Goal: Task Accomplishment & Management: Complete application form

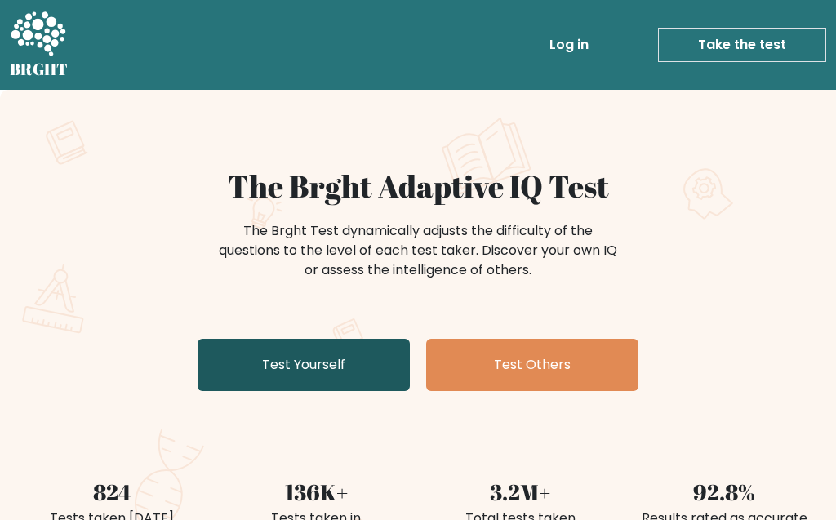
click at [299, 367] on link "Test Yourself" at bounding box center [304, 365] width 212 height 52
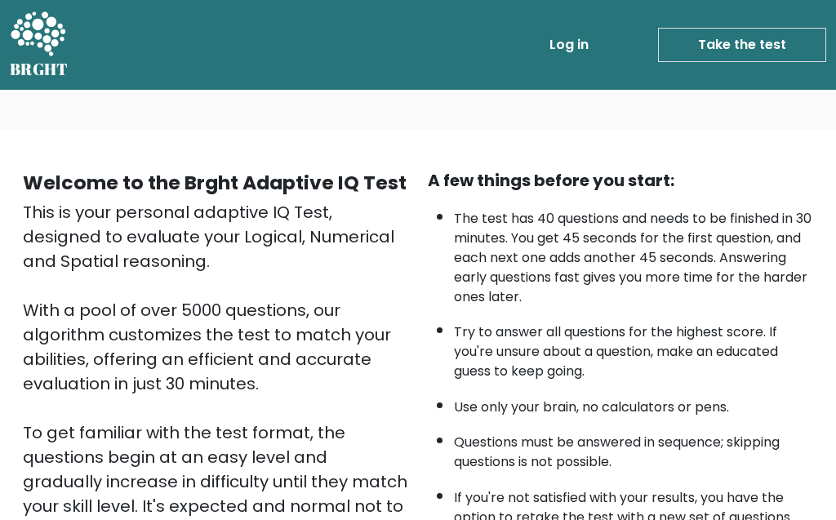
click at [740, 36] on link "Take the test" at bounding box center [742, 45] width 168 height 34
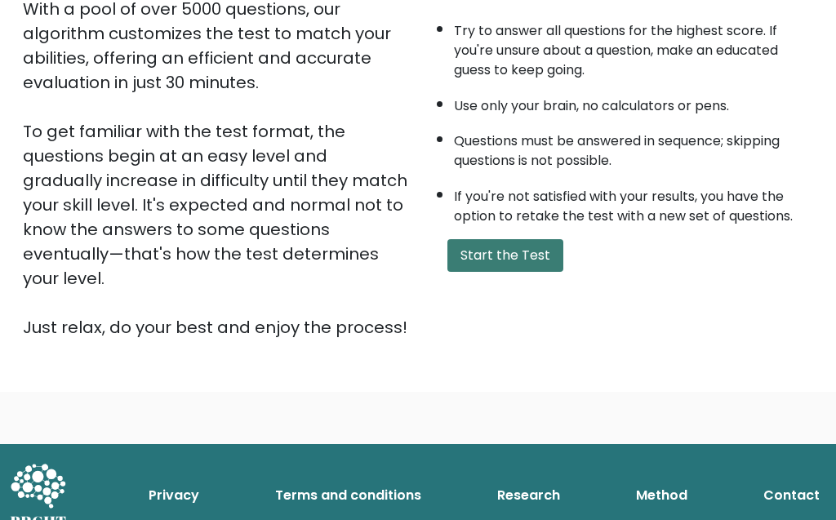
scroll to position [301, 0]
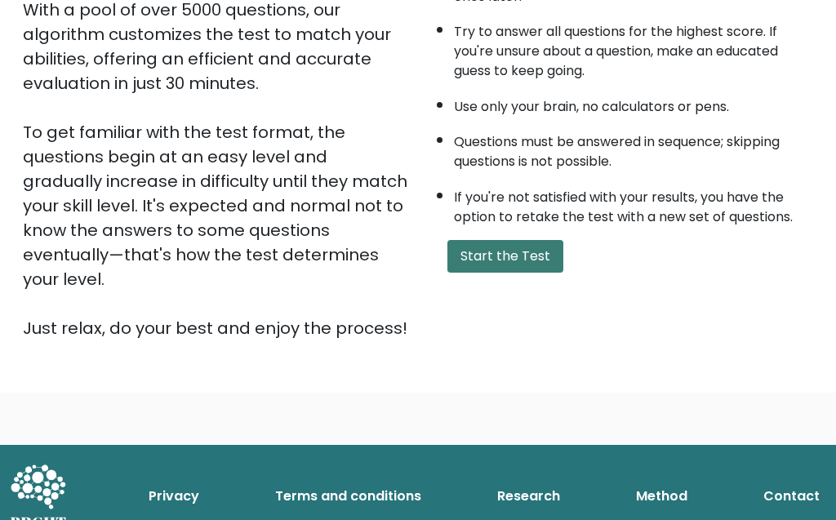
click at [484, 273] on button "Start the Test" at bounding box center [505, 256] width 116 height 33
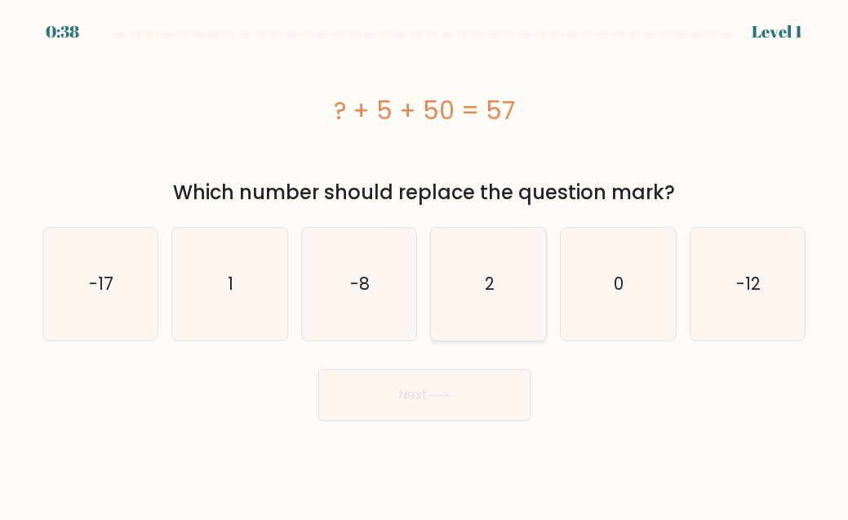
click at [516, 278] on icon "2" at bounding box center [489, 284] width 113 height 113
click at [425, 265] on input "d. 2" at bounding box center [425, 262] width 1 height 4
radio input "true"
click at [415, 395] on button "Next" at bounding box center [424, 395] width 212 height 52
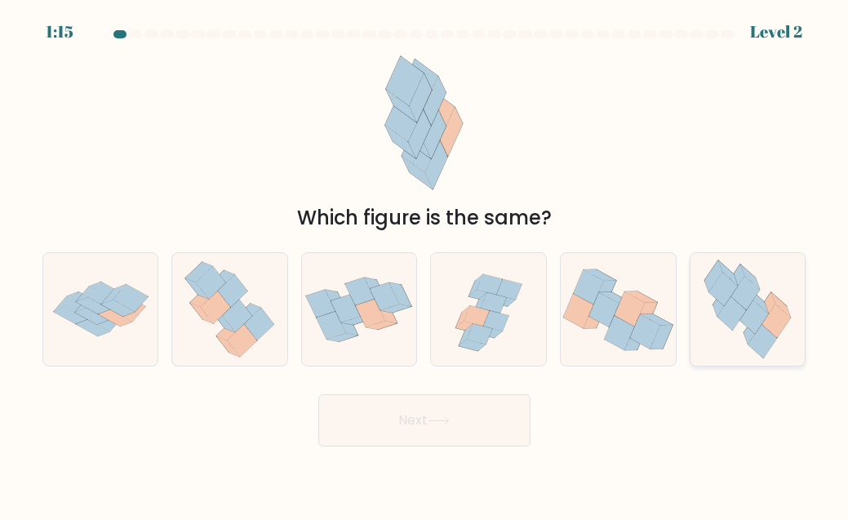
click at [776, 313] on icon at bounding box center [777, 321] width 29 height 33
click at [425, 265] on input "f." at bounding box center [425, 262] width 1 height 4
radio input "true"
click at [425, 407] on button "Next" at bounding box center [424, 420] width 212 height 52
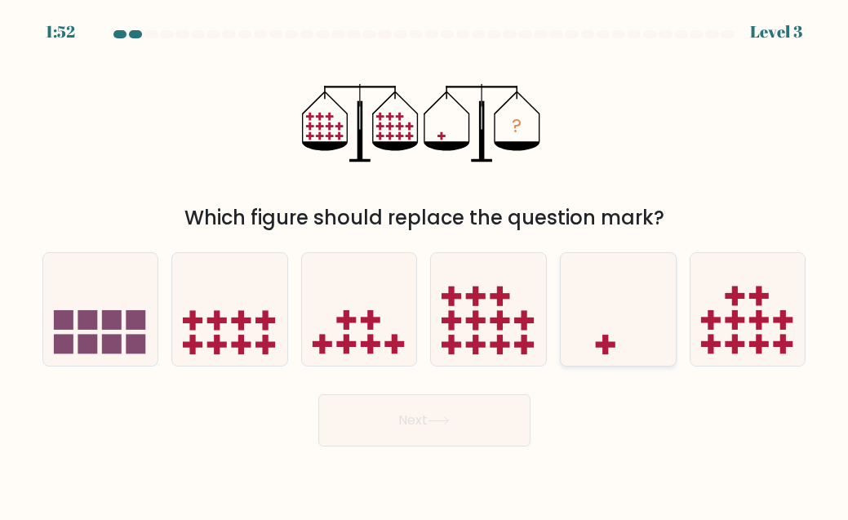
click at [630, 343] on icon at bounding box center [618, 310] width 115 height 96
click at [425, 265] on input "e." at bounding box center [425, 262] width 1 height 4
radio input "true"
click at [422, 417] on button "Next" at bounding box center [424, 420] width 212 height 52
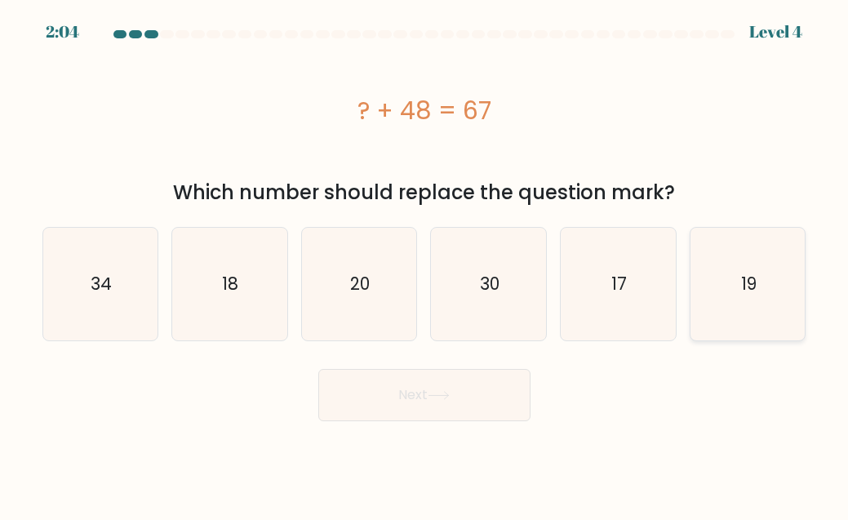
click at [715, 265] on icon "19" at bounding box center [748, 284] width 113 height 113
click at [425, 265] on input "f. 19" at bounding box center [425, 262] width 1 height 4
radio input "true"
click at [715, 265] on icon "19" at bounding box center [747, 284] width 111 height 111
click at [425, 265] on input "f. 19" at bounding box center [425, 262] width 1 height 4
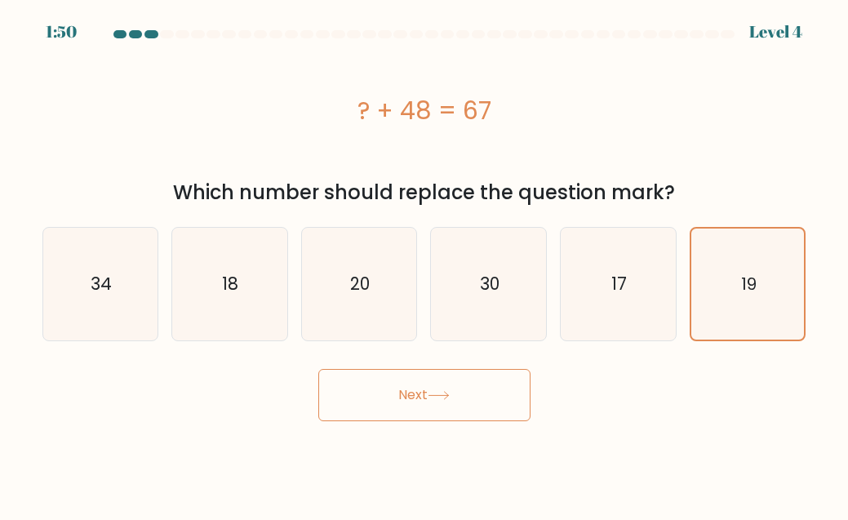
click at [481, 387] on button "Next" at bounding box center [424, 395] width 212 height 52
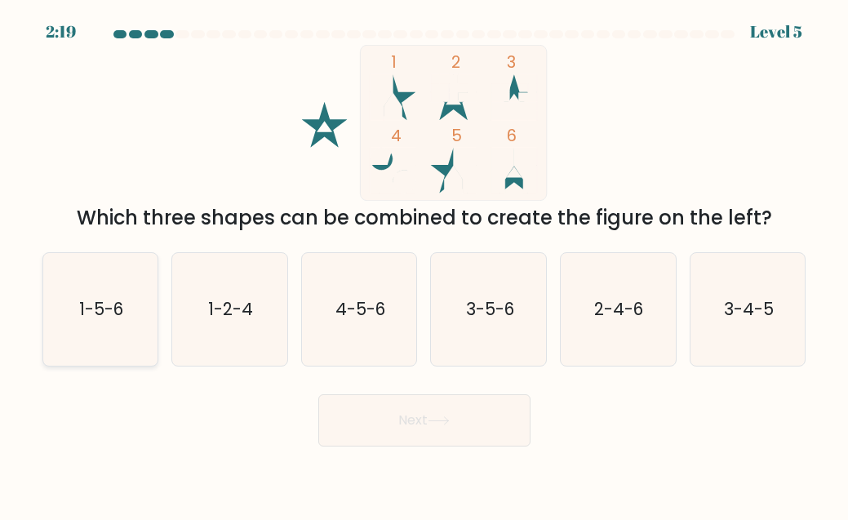
click at [109, 288] on icon "1-5-6" at bounding box center [100, 309] width 113 height 113
click at [425, 265] on input "a. 1-5-6" at bounding box center [425, 262] width 1 height 4
radio input "true"
click at [462, 419] on button "Next" at bounding box center [424, 420] width 212 height 52
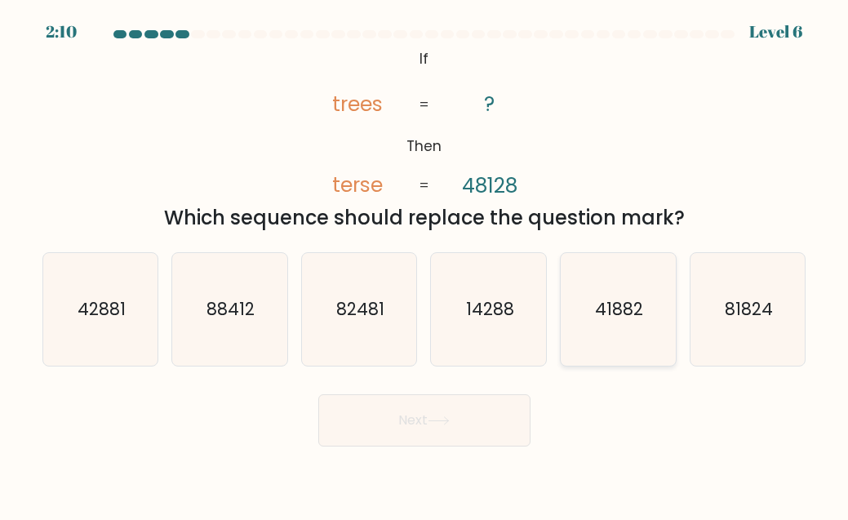
click at [629, 273] on icon "41882" at bounding box center [618, 309] width 113 height 113
click at [425, 265] on input "e. 41882" at bounding box center [425, 262] width 1 height 4
radio input "true"
click at [366, 420] on button "Next" at bounding box center [424, 420] width 212 height 52
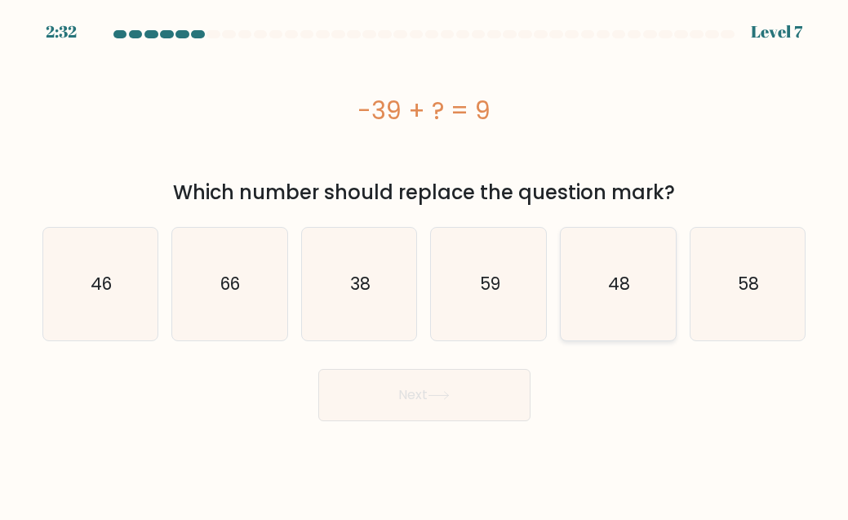
click at [648, 317] on icon "48" at bounding box center [618, 284] width 113 height 113
click at [425, 265] on input "e. 48" at bounding box center [425, 262] width 1 height 4
radio input "true"
click at [440, 406] on button "Next" at bounding box center [424, 395] width 212 height 52
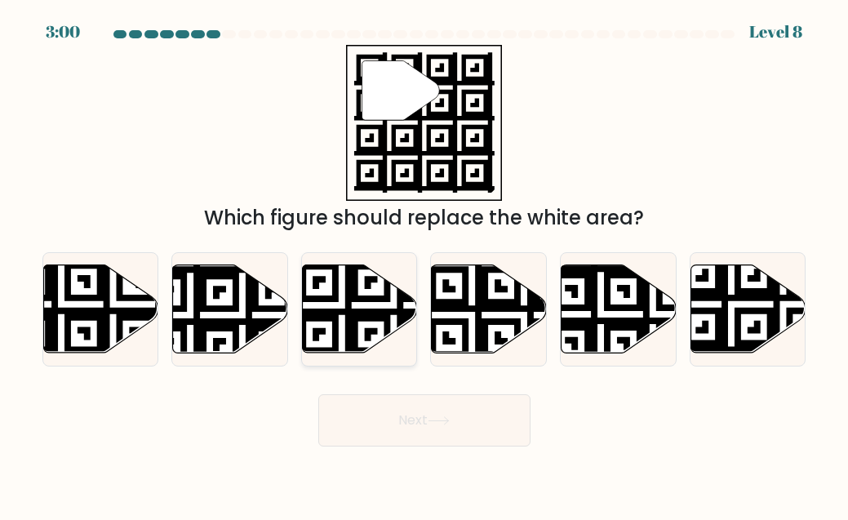
click at [338, 326] on icon at bounding box center [394, 358] width 208 height 208
click at [425, 265] on input "c." at bounding box center [425, 262] width 1 height 4
radio input "true"
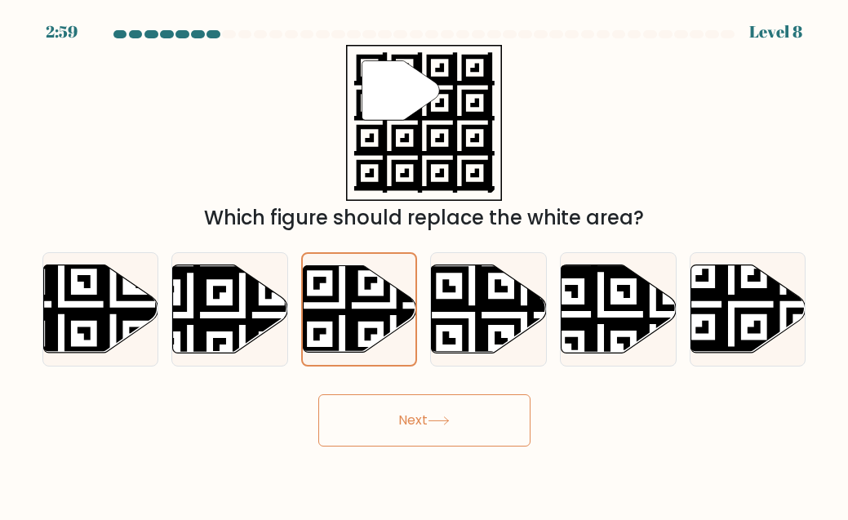
click at [437, 421] on icon at bounding box center [439, 420] width 20 height 7
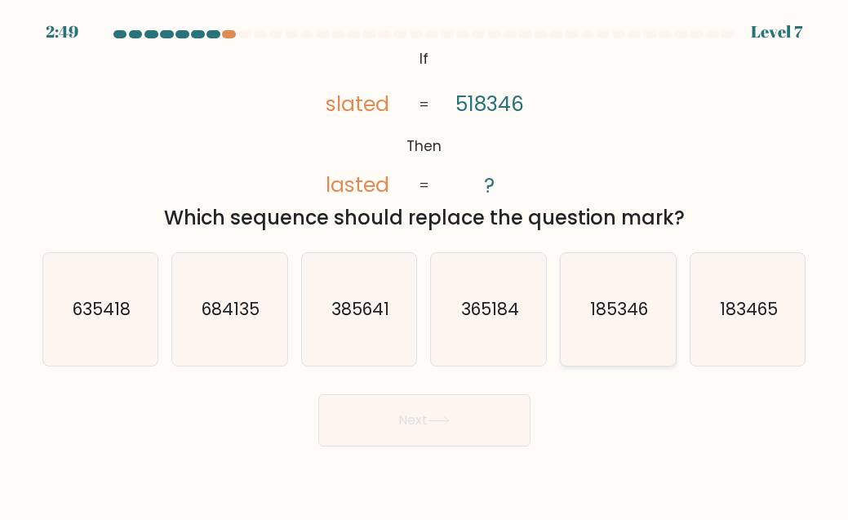
click at [620, 327] on icon "185346" at bounding box center [618, 309] width 113 height 113
click at [425, 265] on input "e. 185346" at bounding box center [425, 262] width 1 height 4
radio input "true"
click at [407, 413] on button "Next" at bounding box center [424, 420] width 212 height 52
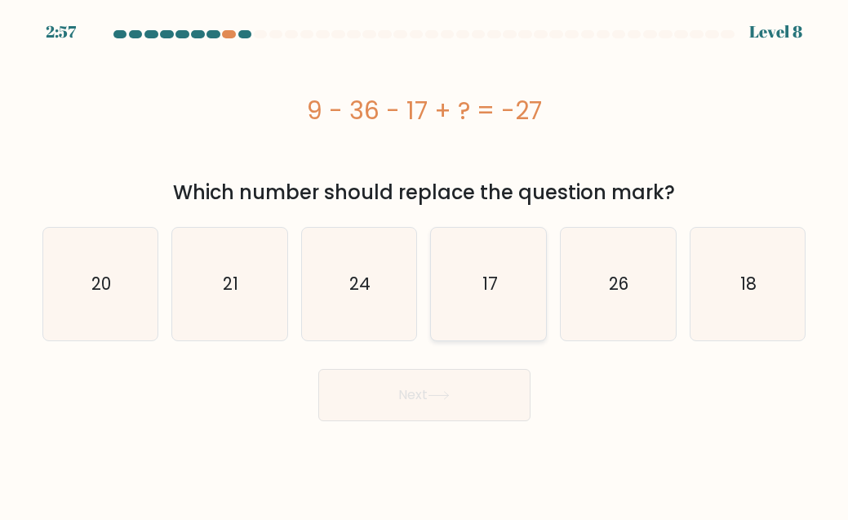
click at [478, 278] on icon "17" at bounding box center [489, 284] width 113 height 113
click at [425, 265] on input "d. 17" at bounding box center [425, 262] width 1 height 4
radio input "true"
click at [418, 391] on button "Next" at bounding box center [424, 395] width 212 height 52
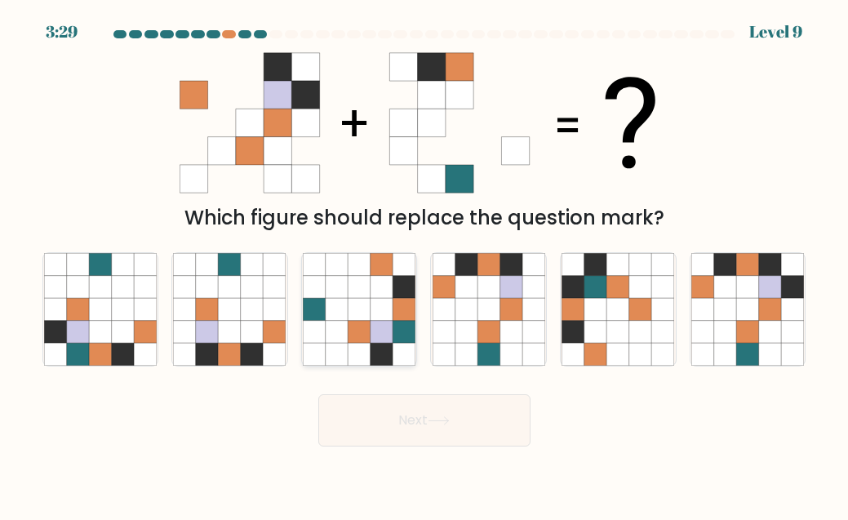
click at [386, 297] on icon at bounding box center [382, 287] width 22 height 22
click at [425, 265] on input "c." at bounding box center [425, 262] width 1 height 4
radio input "true"
click at [440, 417] on icon at bounding box center [439, 420] width 22 height 9
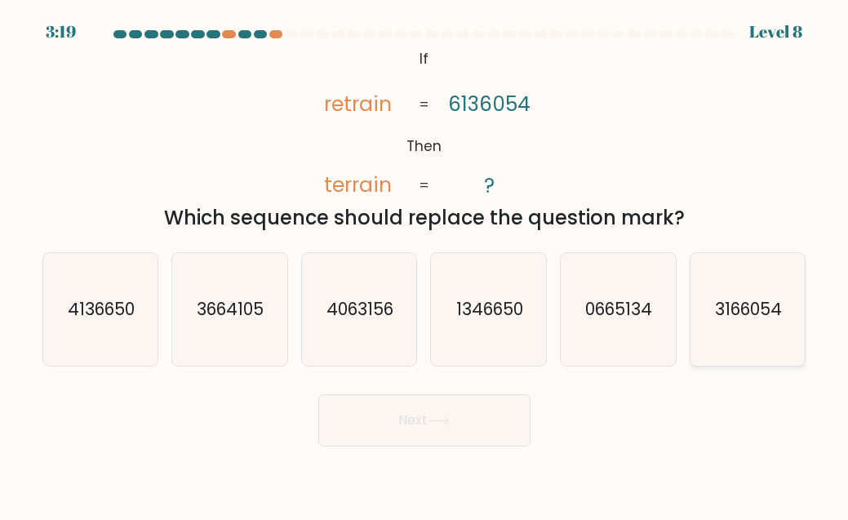
click at [771, 286] on icon "3166054" at bounding box center [748, 309] width 113 height 113
click at [425, 265] on input "f. 3166054" at bounding box center [425, 262] width 1 height 4
radio input "true"
click at [416, 424] on button "Next" at bounding box center [424, 420] width 212 height 52
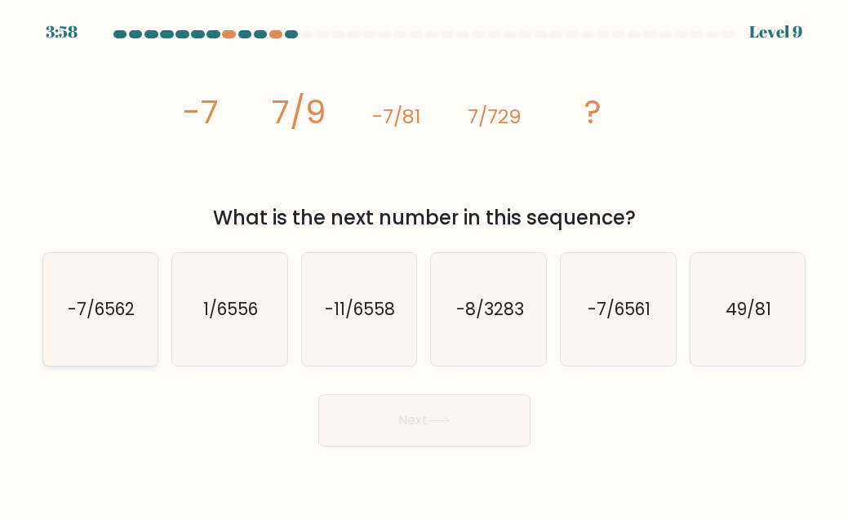
click at [121, 293] on icon "-7/6562" at bounding box center [100, 309] width 113 height 113
click at [425, 265] on input "a. -7/6562" at bounding box center [425, 262] width 1 height 4
radio input "true"
click at [483, 446] on button "Next" at bounding box center [424, 420] width 212 height 52
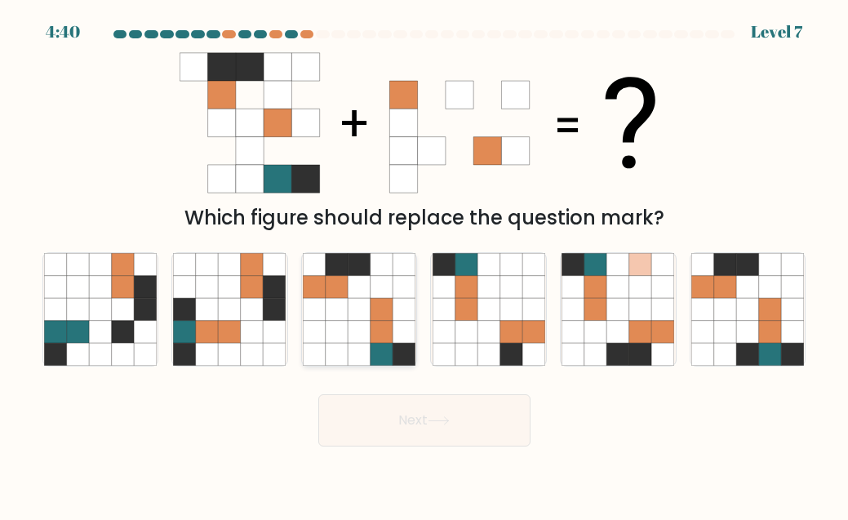
click at [372, 316] on icon at bounding box center [382, 310] width 22 height 22
click at [425, 265] on input "c." at bounding box center [425, 262] width 1 height 4
radio input "true"
click at [403, 396] on button "Next" at bounding box center [424, 420] width 212 height 52
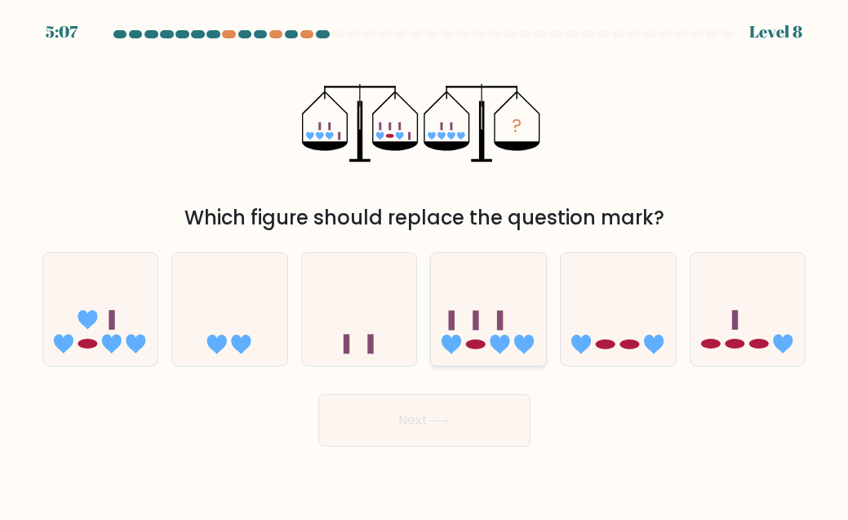
click at [514, 330] on icon at bounding box center [488, 310] width 115 height 96
click at [425, 265] on input "d." at bounding box center [425, 262] width 1 height 4
radio input "true"
click at [425, 405] on button "Next" at bounding box center [424, 420] width 212 height 52
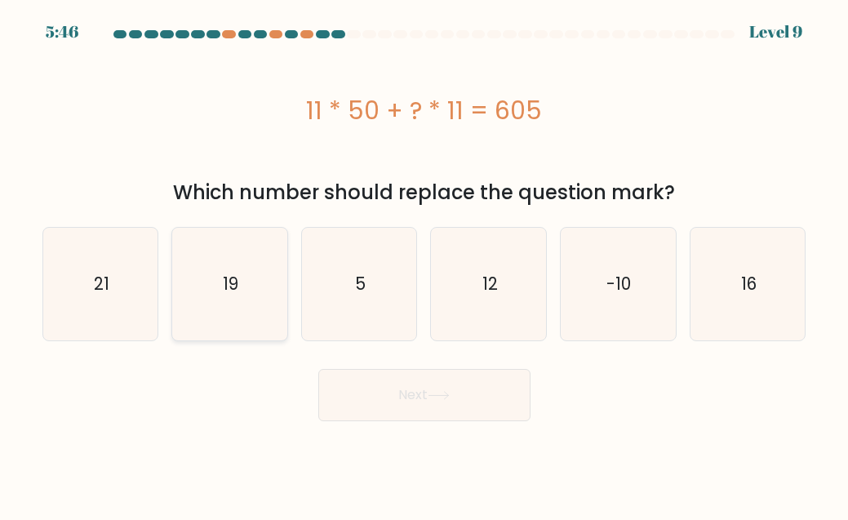
click at [258, 257] on icon "19" at bounding box center [229, 284] width 113 height 113
click at [425, 260] on input "b. 19" at bounding box center [425, 262] width 1 height 4
radio input "true"
click at [439, 394] on icon at bounding box center [439, 395] width 22 height 9
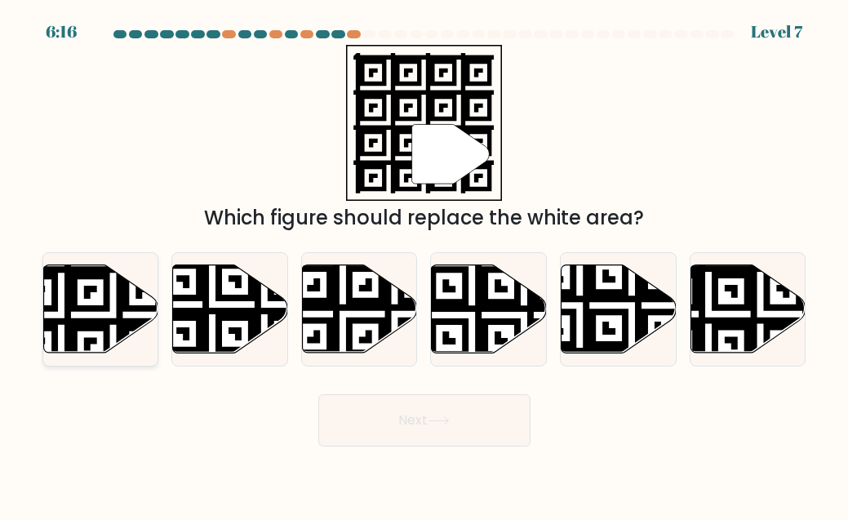
click at [87, 309] on icon at bounding box center [61, 263] width 208 height 208
click at [425, 265] on input "a." at bounding box center [425, 262] width 1 height 4
radio input "true"
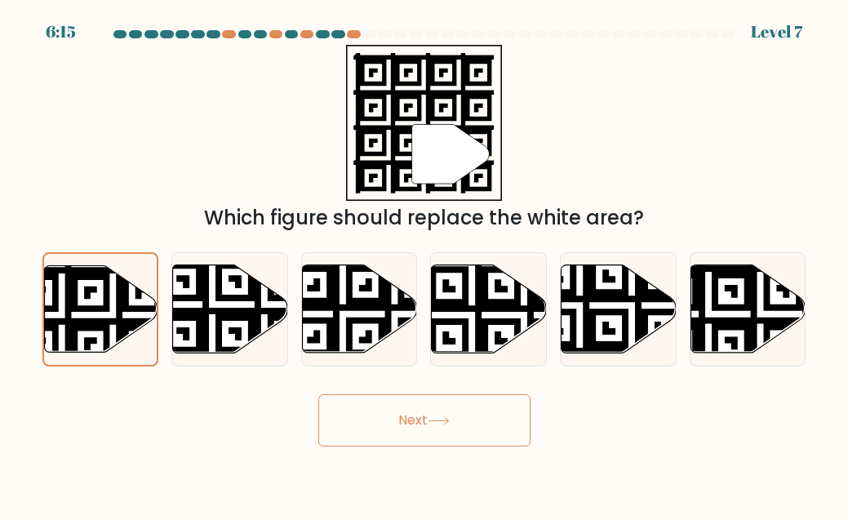
click at [397, 399] on button "Next" at bounding box center [424, 420] width 212 height 52
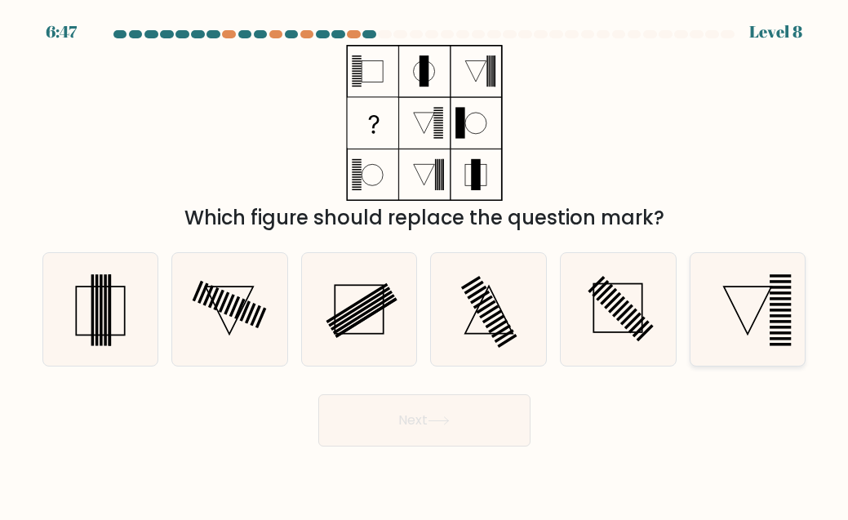
click at [759, 298] on icon at bounding box center [748, 309] width 113 height 113
click at [425, 265] on input "f." at bounding box center [425, 262] width 1 height 4
radio input "true"
click at [403, 414] on button "Next" at bounding box center [424, 420] width 212 height 52
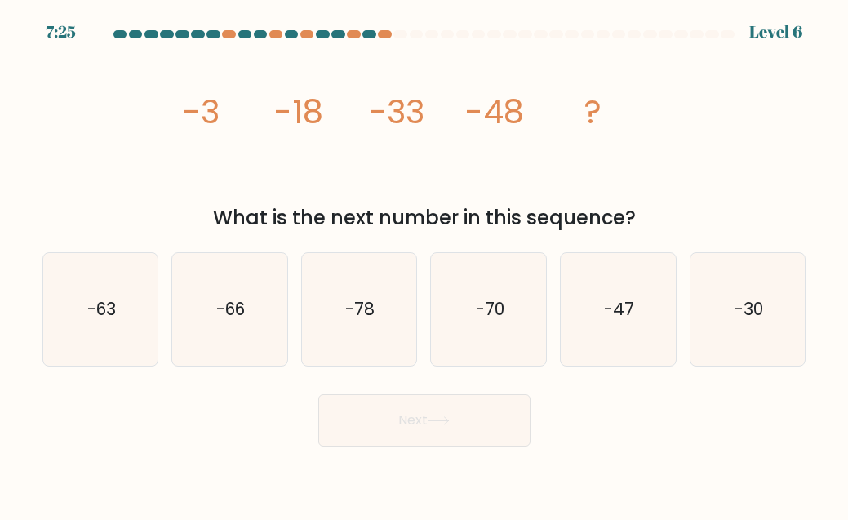
click at [429, 327] on div "d. -70" at bounding box center [489, 309] width 130 height 114
click at [376, 315] on icon "-78" at bounding box center [359, 309] width 113 height 113
click at [425, 265] on input "c. -78" at bounding box center [425, 262] width 1 height 4
radio input "true"
click at [416, 400] on button "Next" at bounding box center [424, 420] width 212 height 52
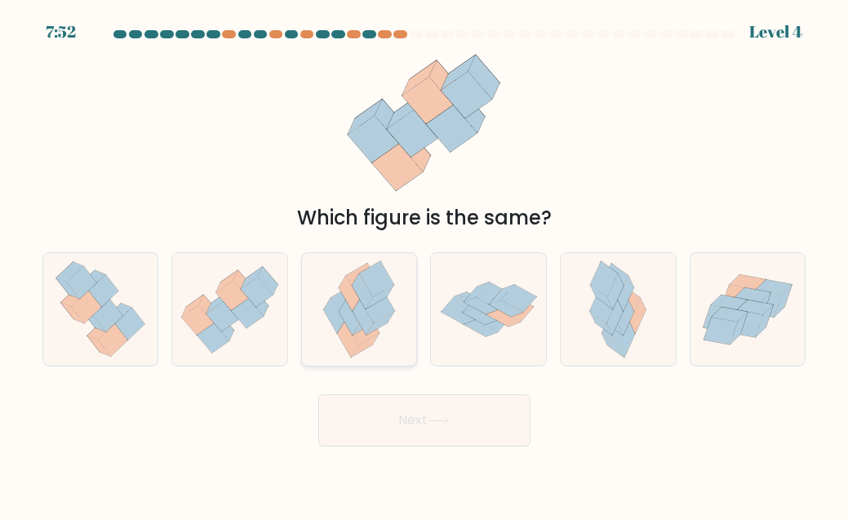
click at [367, 315] on icon at bounding box center [363, 318] width 20 height 35
click at [425, 265] on input "c." at bounding box center [425, 262] width 1 height 4
radio input "true"
click at [401, 416] on button "Next" at bounding box center [424, 420] width 212 height 52
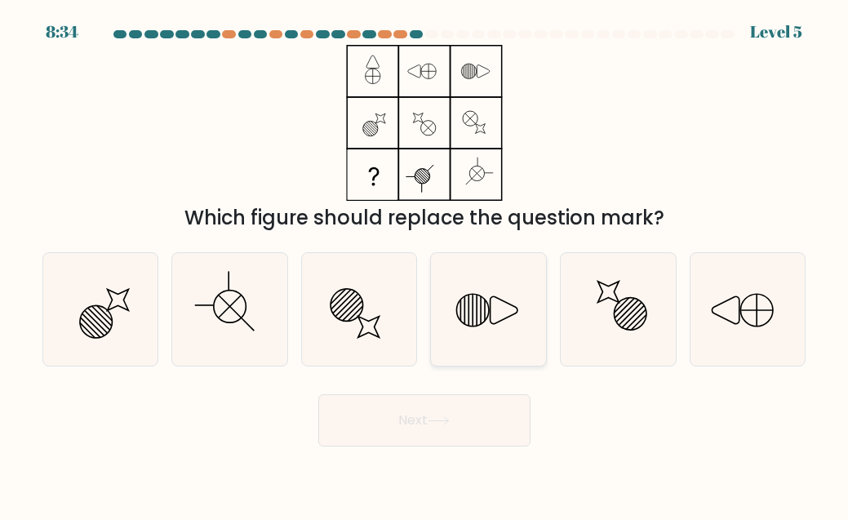
click at [488, 309] on icon at bounding box center [489, 309] width 113 height 113
click at [425, 265] on input "d." at bounding box center [425, 262] width 1 height 4
radio input "true"
click at [407, 437] on button "Next" at bounding box center [424, 420] width 212 height 52
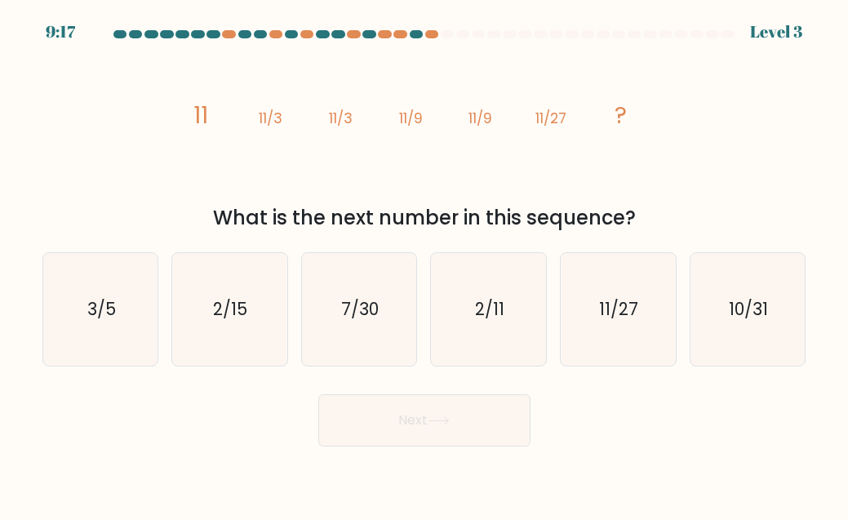
click at [425, 272] on div "d. 2/11" at bounding box center [489, 309] width 130 height 114
click at [477, 276] on icon "2/11" at bounding box center [489, 309] width 113 height 113
click at [425, 265] on input "d. 2/11" at bounding box center [425, 262] width 1 height 4
radio input "true"
click at [621, 318] on text "11/27" at bounding box center [619, 309] width 39 height 24
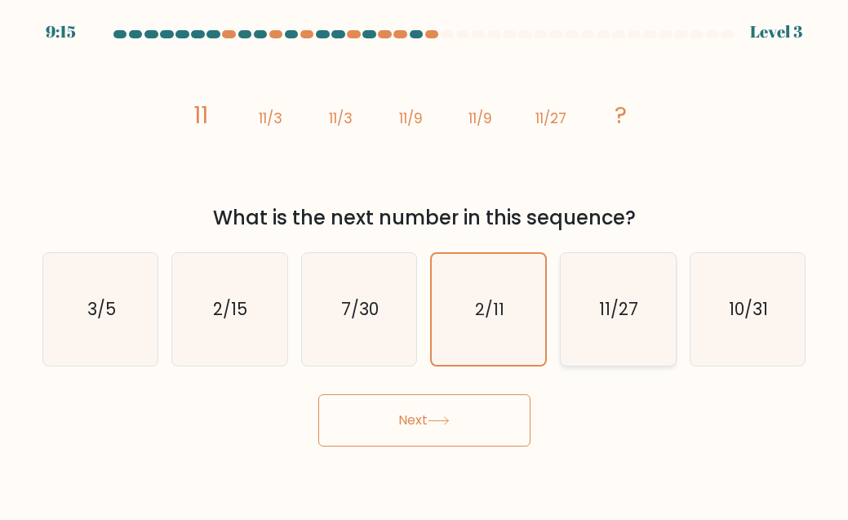
click at [425, 265] on input "e. 11/27" at bounding box center [425, 262] width 1 height 4
radio input "true"
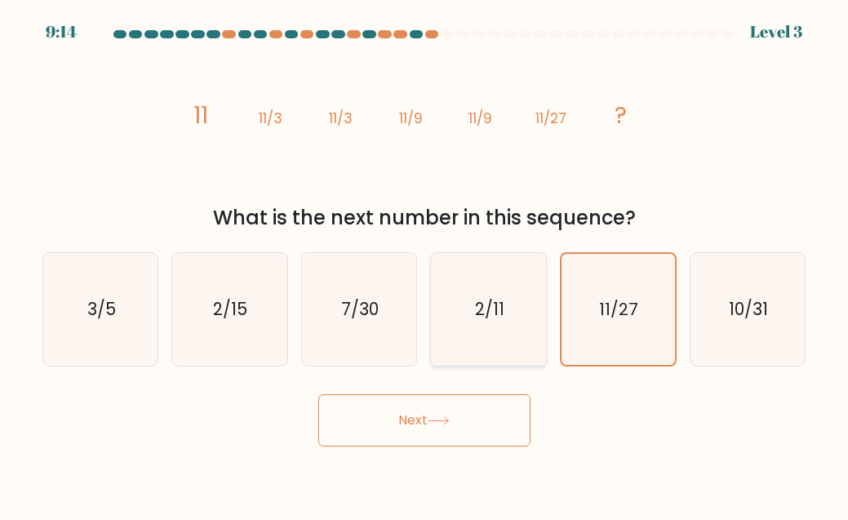
click at [510, 296] on icon "2/11" at bounding box center [489, 309] width 113 height 113
click at [425, 265] on input "d. 2/11" at bounding box center [425, 262] width 1 height 4
radio input "true"
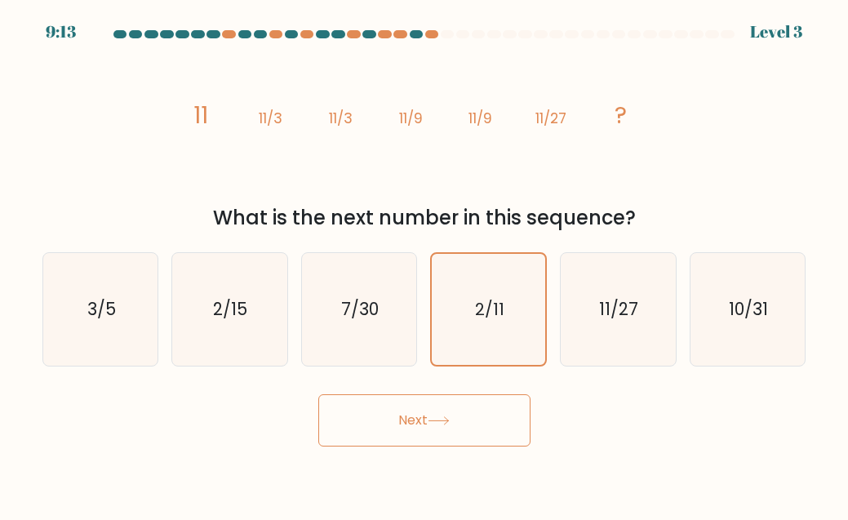
click at [416, 432] on button "Next" at bounding box center [424, 420] width 212 height 52
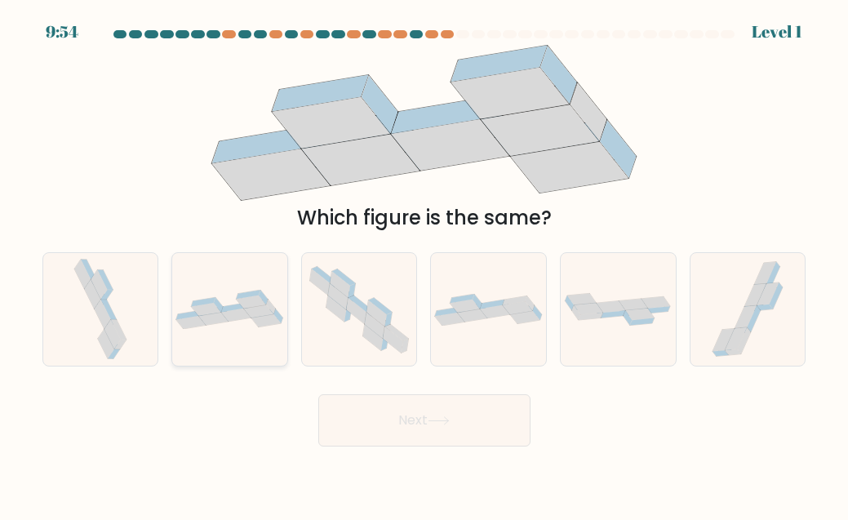
click at [239, 324] on icon at bounding box center [229, 309] width 115 height 39
click at [425, 265] on input "b." at bounding box center [425, 262] width 1 height 4
radio input "true"
click at [448, 418] on icon at bounding box center [439, 420] width 22 height 9
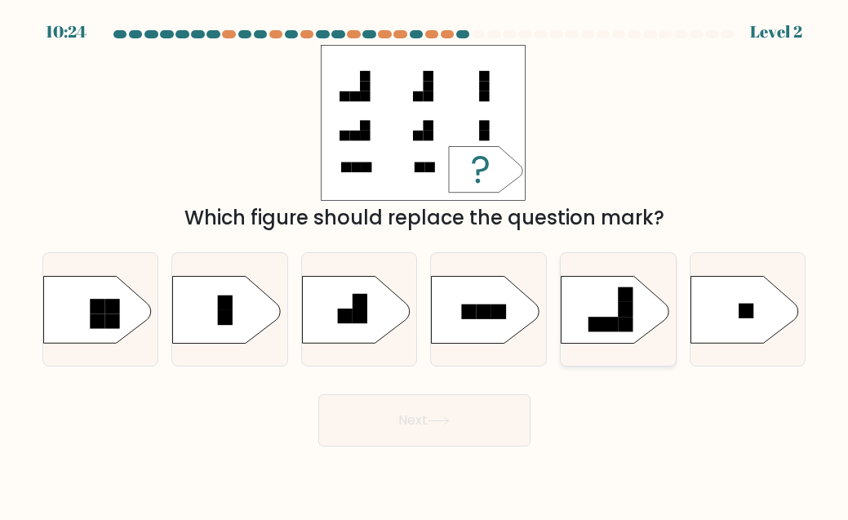
click at [594, 321] on rect at bounding box center [596, 324] width 15 height 15
click at [425, 265] on input "e." at bounding box center [425, 262] width 1 height 4
radio input "true"
click at [450, 416] on icon at bounding box center [439, 420] width 22 height 9
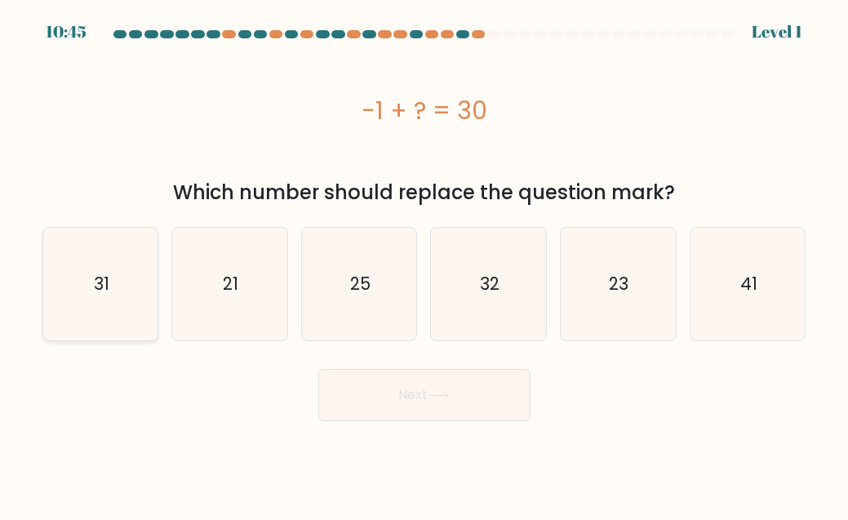
click at [102, 285] on text "31" at bounding box center [102, 284] width 16 height 24
click at [425, 265] on input "a. 31" at bounding box center [425, 262] width 1 height 4
radio input "true"
click at [473, 403] on button "Next" at bounding box center [424, 395] width 212 height 52
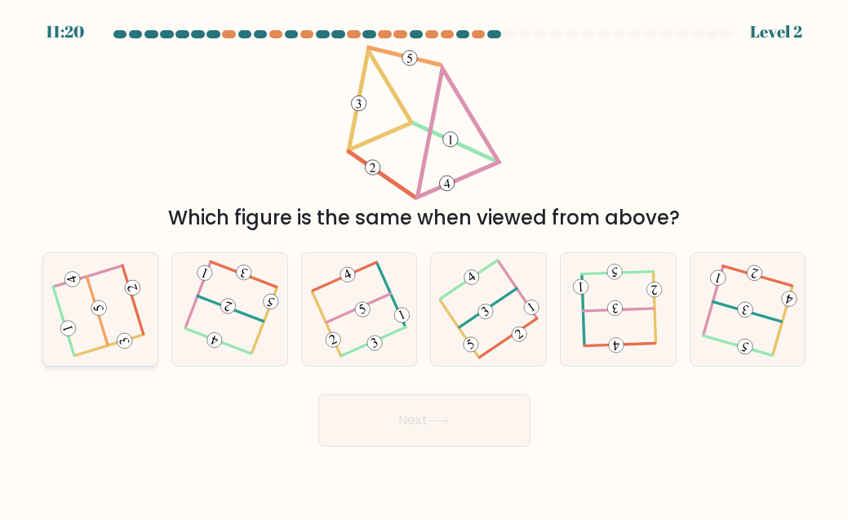
click at [118, 296] on icon at bounding box center [101, 310] width 90 height 90
click at [425, 265] on input "a." at bounding box center [425, 262] width 1 height 4
radio input "true"
click at [425, 425] on button "Next" at bounding box center [424, 420] width 212 height 52
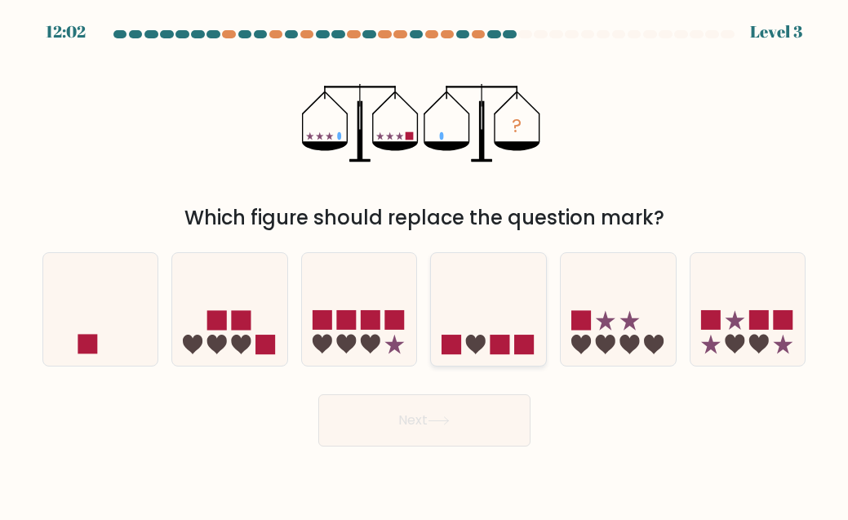
click at [494, 312] on icon at bounding box center [488, 310] width 115 height 96
click at [425, 265] on input "d." at bounding box center [425, 262] width 1 height 4
radio input "true"
click at [402, 419] on button "Next" at bounding box center [424, 420] width 212 height 52
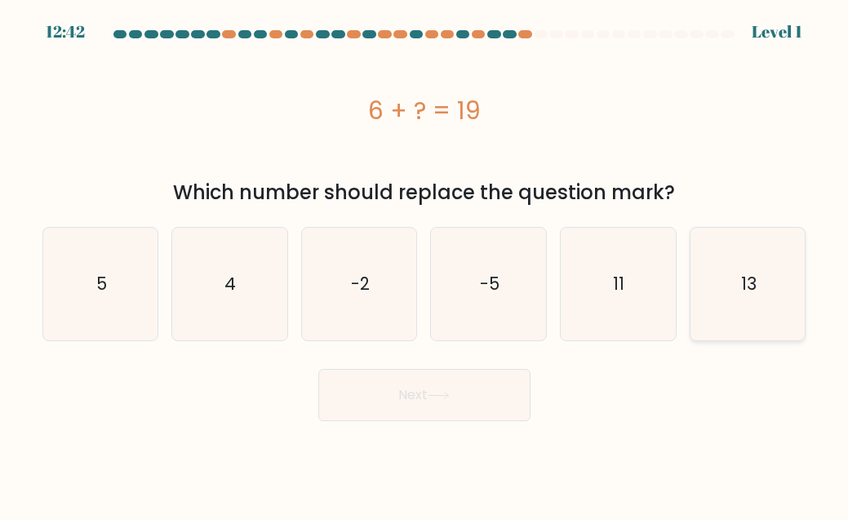
click at [786, 292] on icon "13" at bounding box center [748, 284] width 113 height 113
click at [425, 265] on input "f. 13" at bounding box center [425, 262] width 1 height 4
radio input "true"
click at [476, 401] on button "Next" at bounding box center [424, 395] width 212 height 52
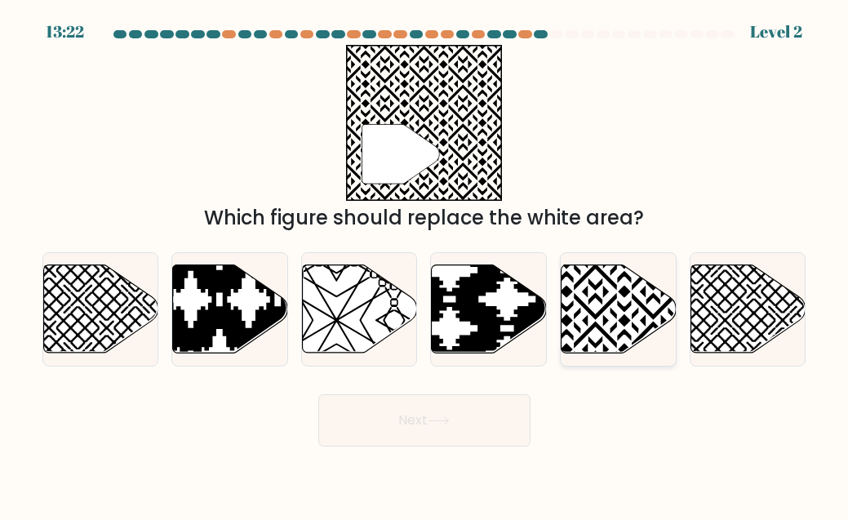
click at [605, 292] on icon at bounding box center [654, 263] width 232 height 232
click at [425, 265] on input "e." at bounding box center [425, 262] width 1 height 4
radio input "true"
click at [409, 423] on button "Next" at bounding box center [424, 420] width 212 height 52
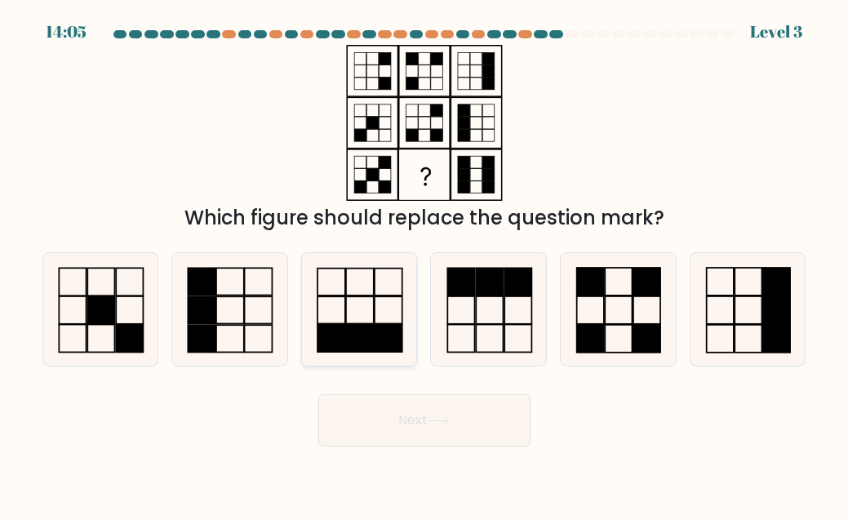
click at [359, 267] on icon at bounding box center [359, 309] width 113 height 113
click at [425, 265] on input "c." at bounding box center [425, 262] width 1 height 4
radio input "true"
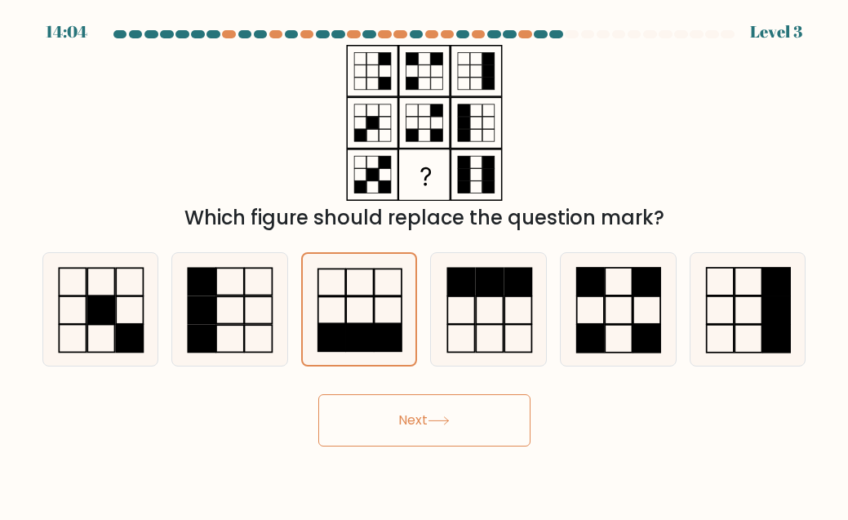
click at [443, 401] on button "Next" at bounding box center [424, 420] width 212 height 52
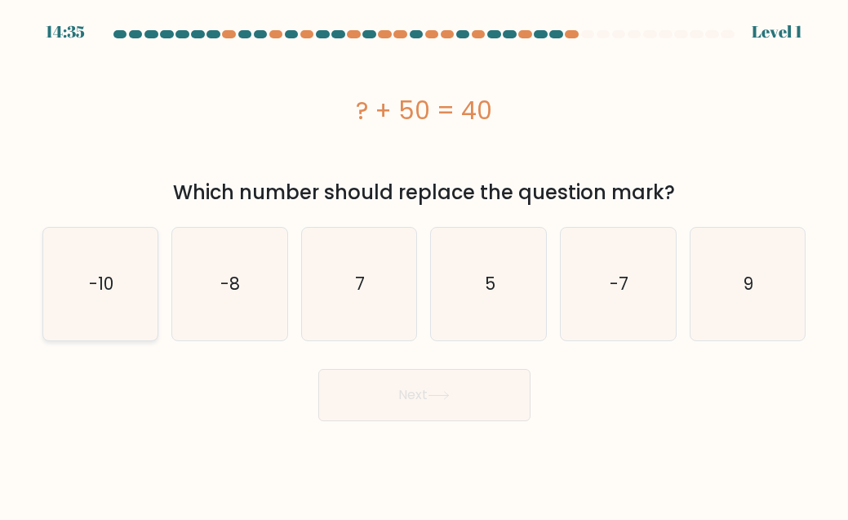
click at [119, 334] on icon "-10" at bounding box center [100, 284] width 113 height 113
click at [425, 265] on input "a. -10" at bounding box center [425, 262] width 1 height 4
radio input "true"
click at [465, 409] on button "Next" at bounding box center [424, 395] width 212 height 52
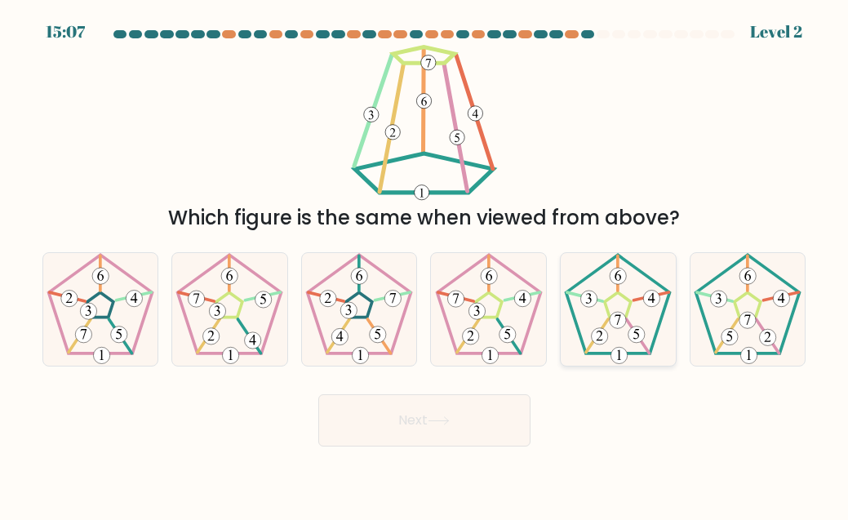
click at [619, 314] on 180 at bounding box center [618, 320] width 16 height 16
click at [425, 265] on input "e." at bounding box center [425, 262] width 1 height 4
radio input "true"
click at [450, 424] on icon at bounding box center [439, 420] width 22 height 9
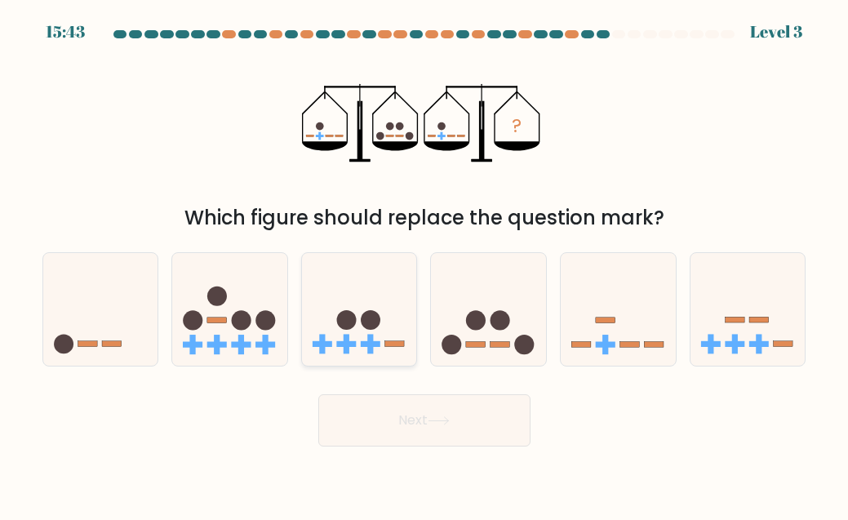
click at [364, 270] on icon at bounding box center [359, 310] width 115 height 96
click at [425, 265] on input "c." at bounding box center [425, 262] width 1 height 4
radio input "true"
click at [406, 417] on button "Next" at bounding box center [424, 420] width 212 height 52
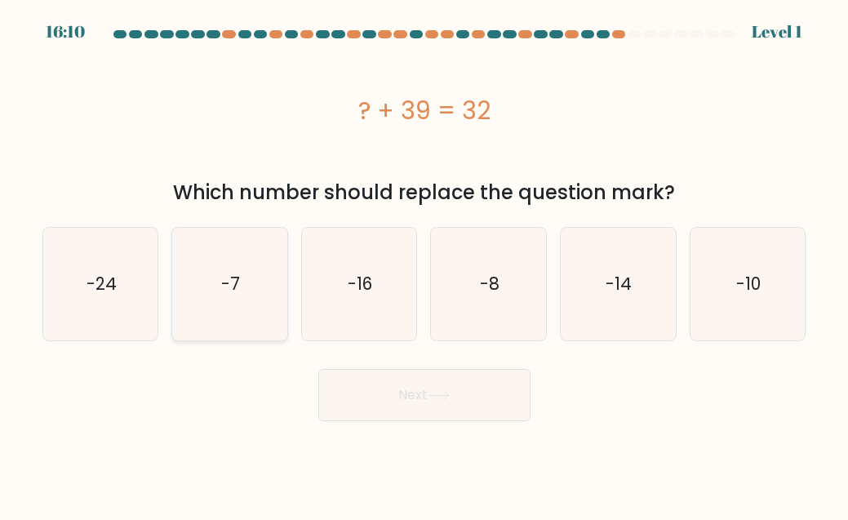
click at [202, 281] on icon "-7" at bounding box center [229, 284] width 113 height 113
click at [425, 265] on input "b. -7" at bounding box center [425, 262] width 1 height 4
radio input "true"
click at [394, 400] on button "Next" at bounding box center [424, 395] width 212 height 52
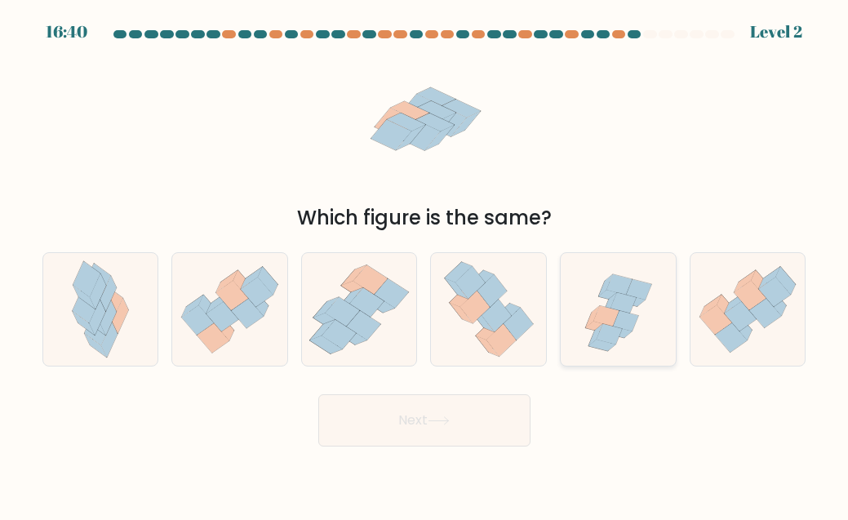
click at [621, 305] on icon at bounding box center [623, 302] width 25 height 20
click at [425, 265] on input "e." at bounding box center [425, 262] width 1 height 4
radio input "true"
click at [458, 439] on button "Next" at bounding box center [424, 420] width 212 height 52
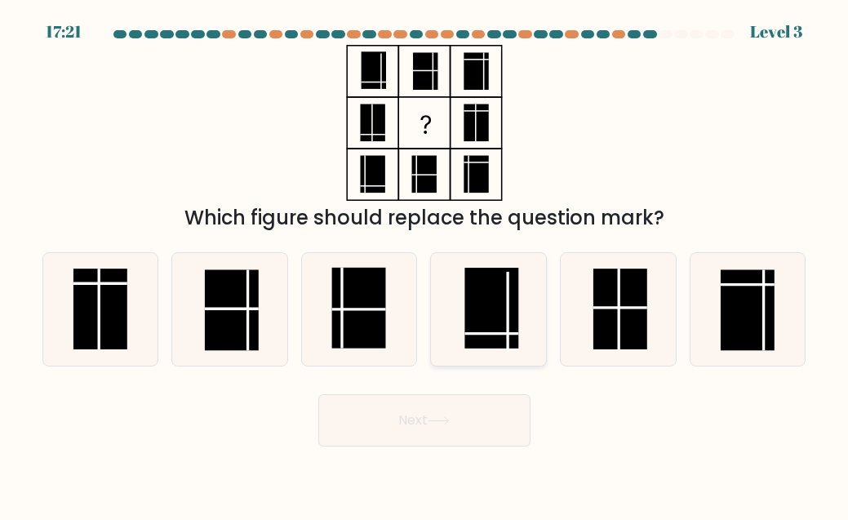
click at [479, 305] on rect at bounding box center [492, 308] width 54 height 81
click at [425, 265] on input "d." at bounding box center [425, 262] width 1 height 4
radio input "true"
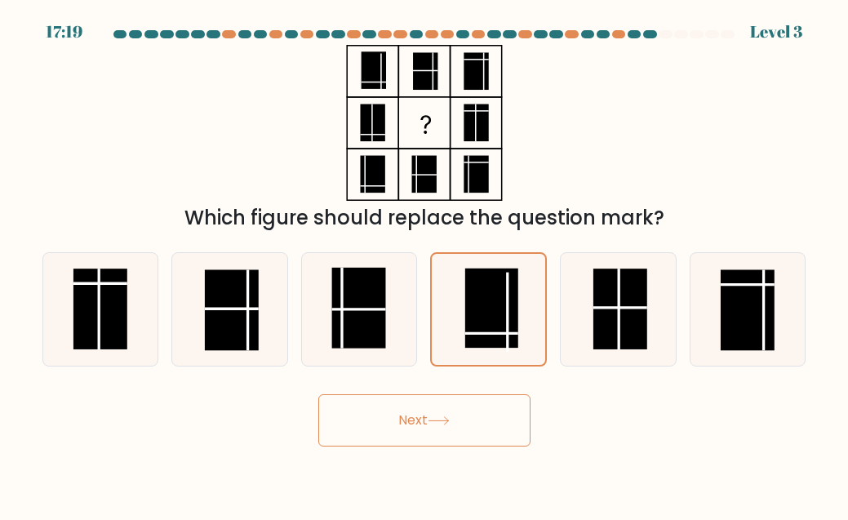
click at [435, 429] on button "Next" at bounding box center [424, 420] width 212 height 52
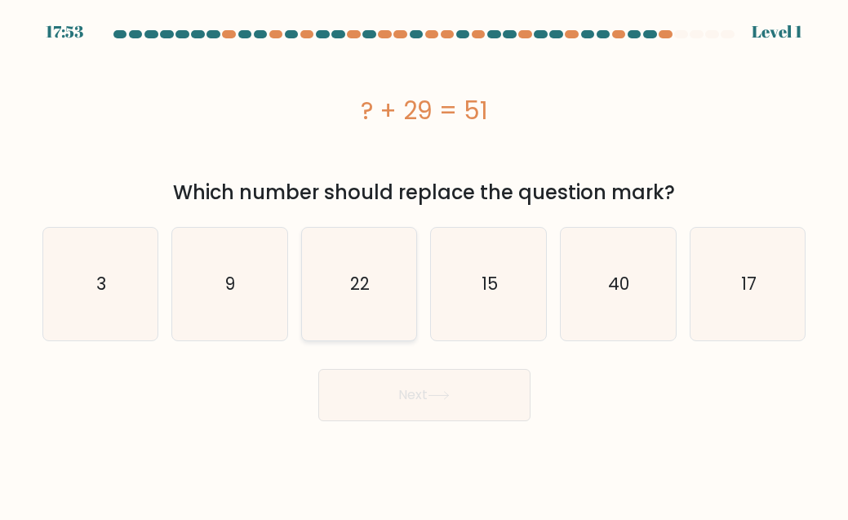
click at [379, 300] on icon "22" at bounding box center [359, 284] width 113 height 113
click at [425, 265] on input "c. 22" at bounding box center [425, 262] width 1 height 4
radio input "true"
click at [436, 401] on button "Next" at bounding box center [424, 395] width 212 height 52
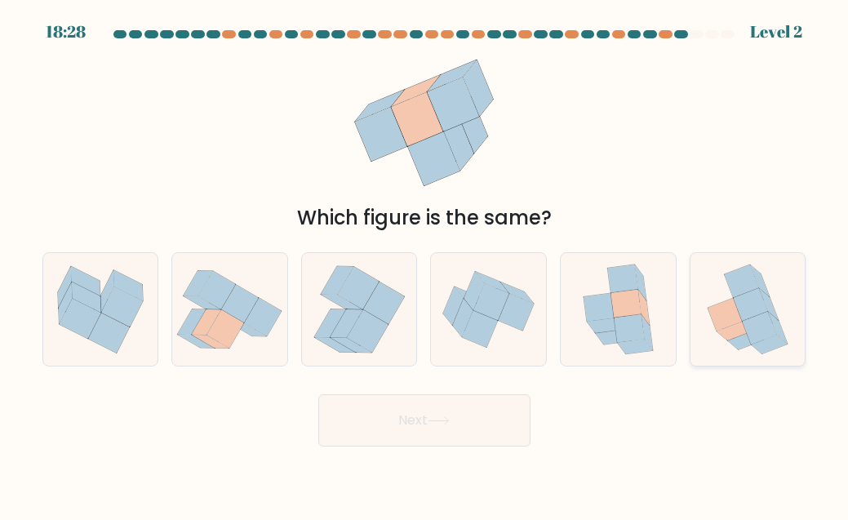
click at [738, 303] on icon at bounding box center [751, 305] width 34 height 33
click at [425, 265] on input "f." at bounding box center [425, 262] width 1 height 4
radio input "true"
click at [622, 281] on icon at bounding box center [623, 279] width 30 height 28
click at [425, 265] on input "e." at bounding box center [425, 262] width 1 height 4
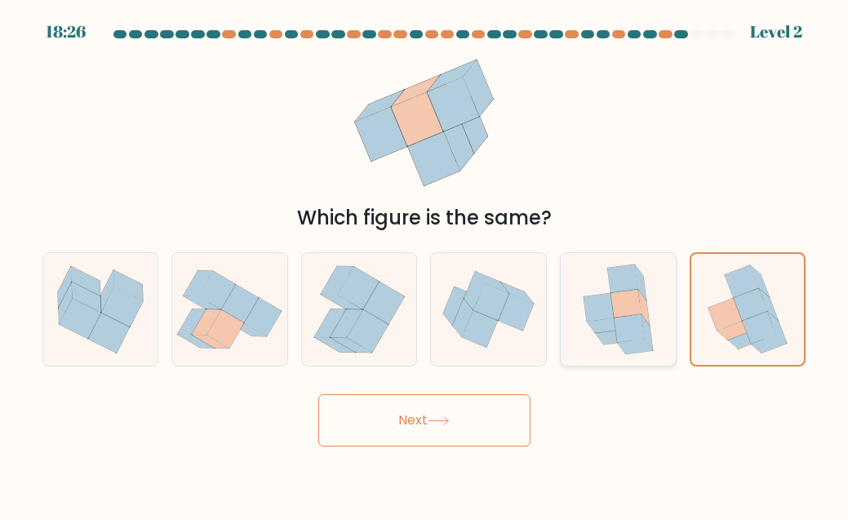
radio input "true"
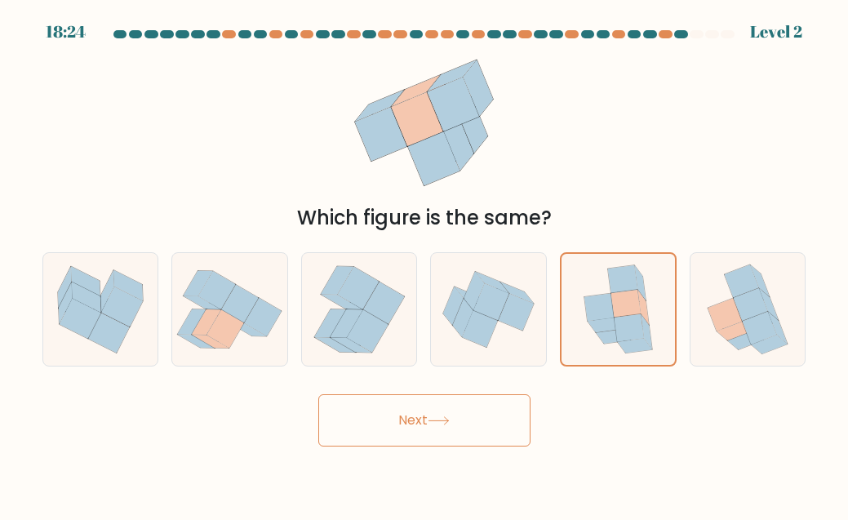
click at [468, 407] on button "Next" at bounding box center [424, 420] width 212 height 52
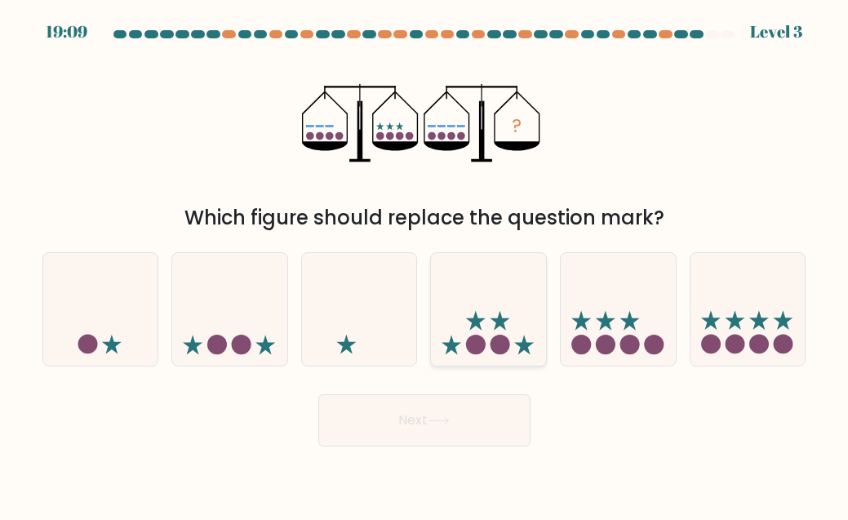
click at [504, 303] on icon at bounding box center [488, 310] width 115 height 96
click at [425, 265] on input "d." at bounding box center [425, 262] width 1 height 4
radio input "true"
click at [437, 429] on button "Next" at bounding box center [424, 420] width 212 height 52
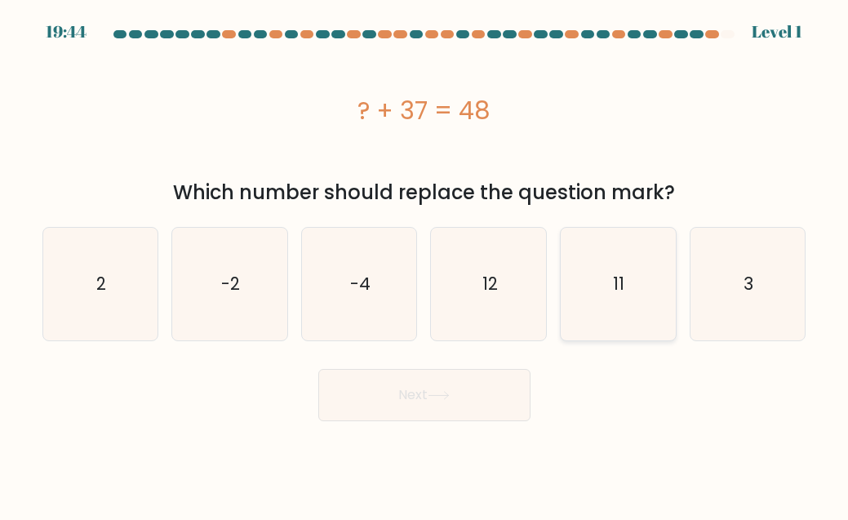
click at [604, 281] on icon "11" at bounding box center [618, 284] width 113 height 113
click at [425, 265] on input "e. 11" at bounding box center [425, 262] width 1 height 4
radio input "true"
click at [392, 399] on button "Next" at bounding box center [424, 395] width 212 height 52
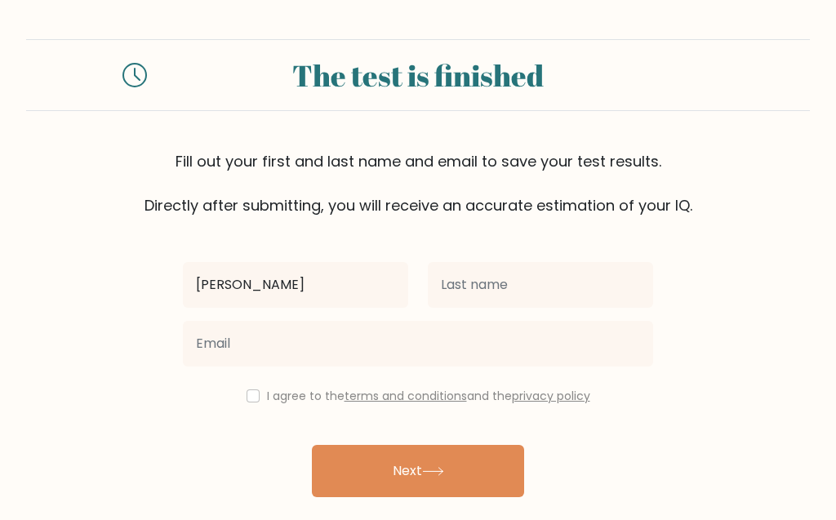
type input "[PERSON_NAME]"
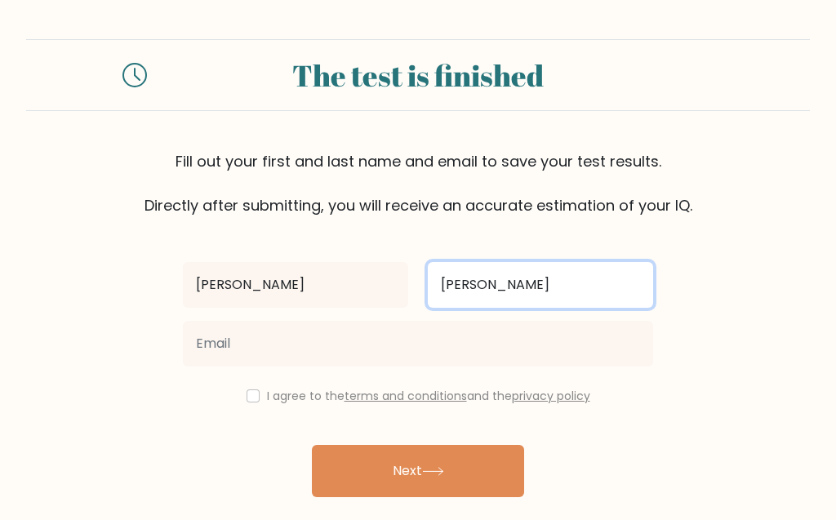
type input "[PERSON_NAME]"
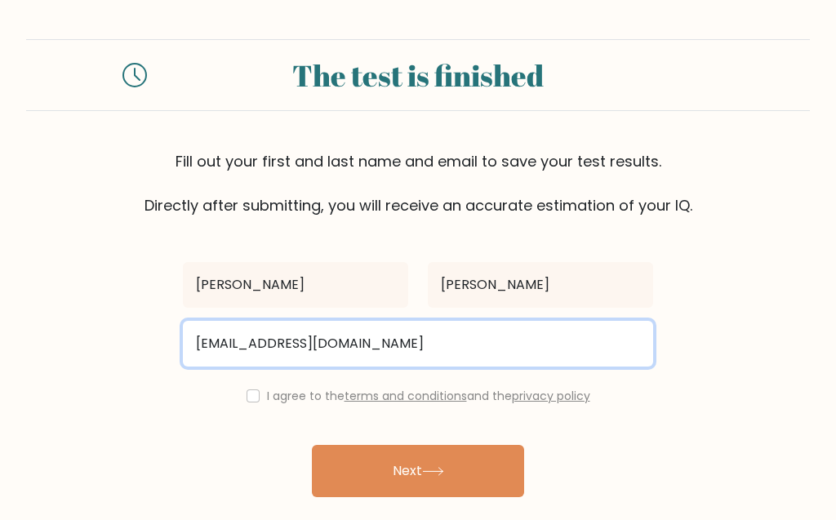
type input "[EMAIL_ADDRESS][DOMAIN_NAME]"
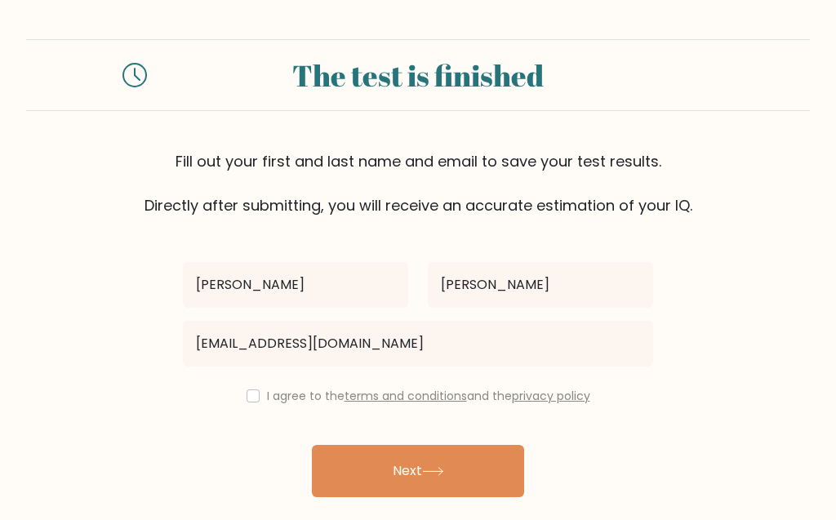
click at [256, 396] on div "I agree to the terms and conditions and the privacy policy" at bounding box center [418, 396] width 490 height 20
click at [247, 398] on input "checkbox" at bounding box center [253, 396] width 13 height 13
checkbox input "true"
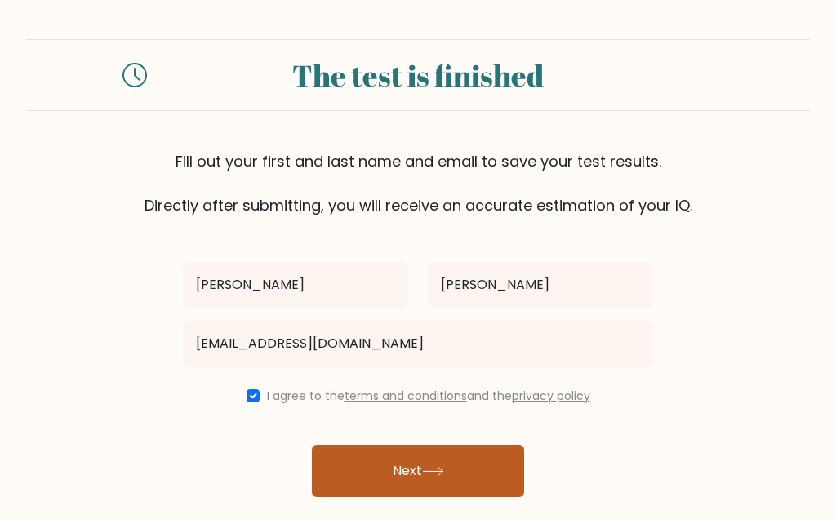
click at [402, 473] on button "Next" at bounding box center [418, 471] width 212 height 52
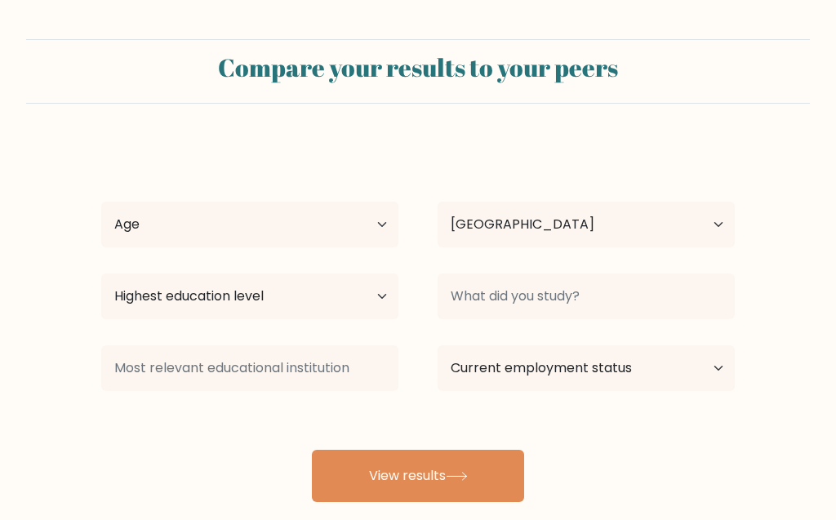
select select "US"
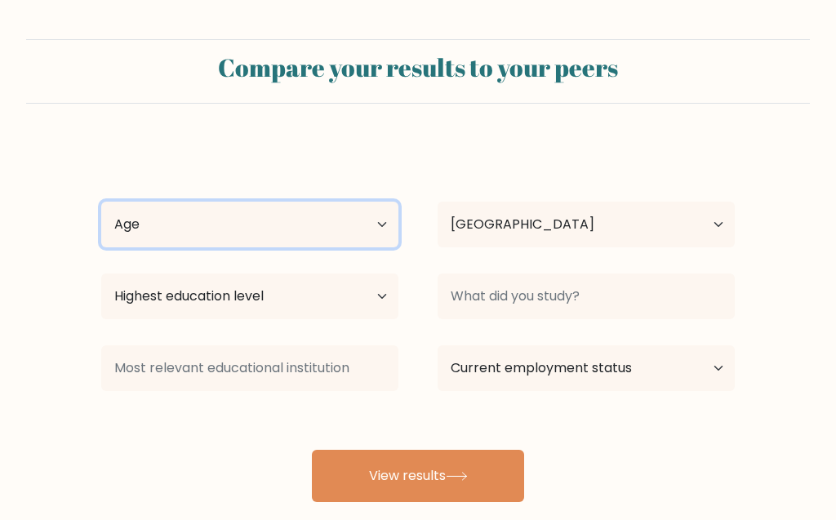
select select "25_34"
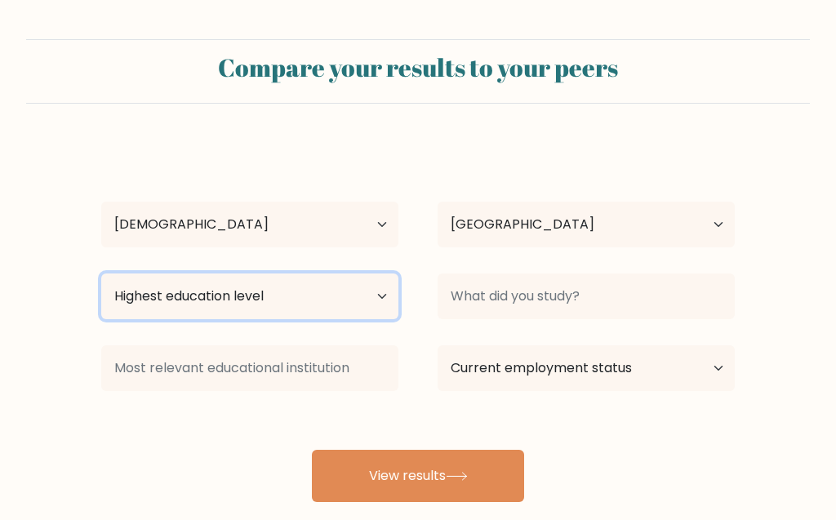
select select "primary"
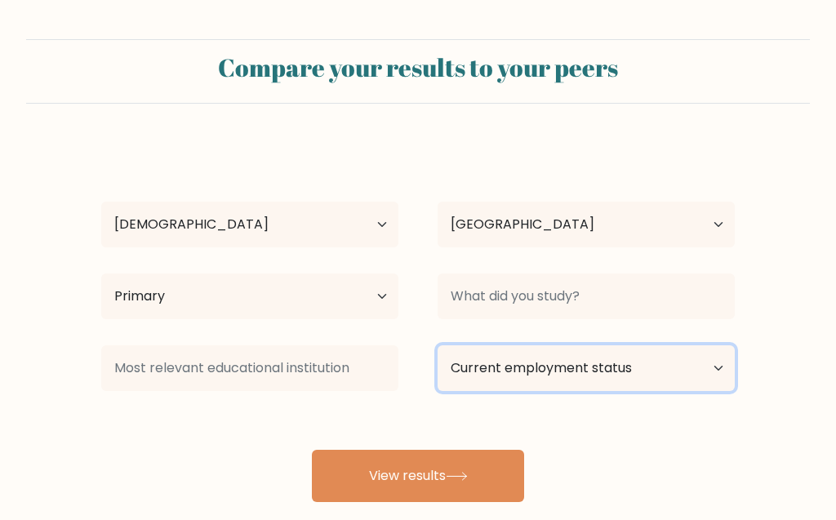
click at [563, 361] on select "Current employment status Employed Student Retired Other / prefer not to answer" at bounding box center [586, 368] width 297 height 46
select select "employed"
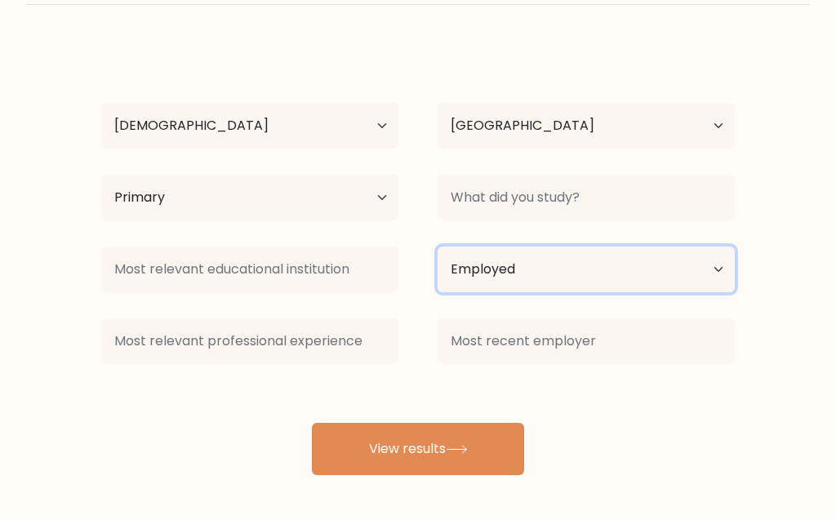
scroll to position [99, 0]
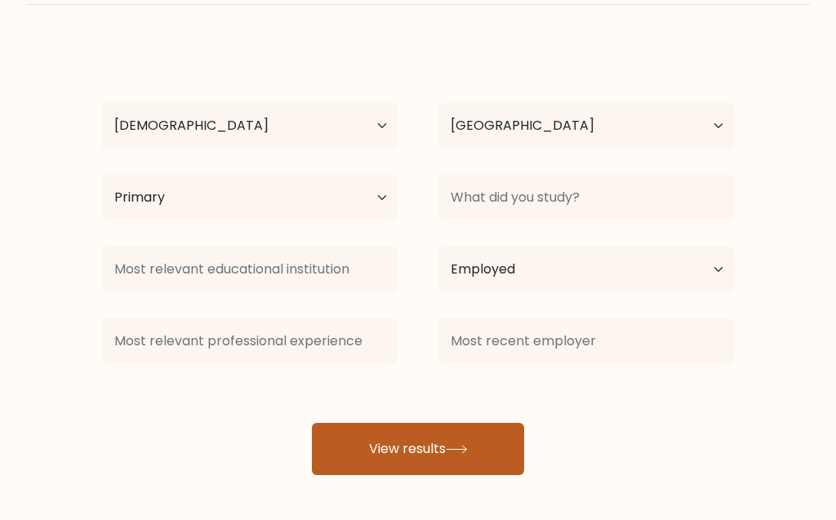
click at [403, 465] on button "View results" at bounding box center [418, 449] width 212 height 52
click at [422, 431] on button "View results" at bounding box center [418, 449] width 212 height 52
click at [374, 461] on button "View results" at bounding box center [418, 449] width 212 height 52
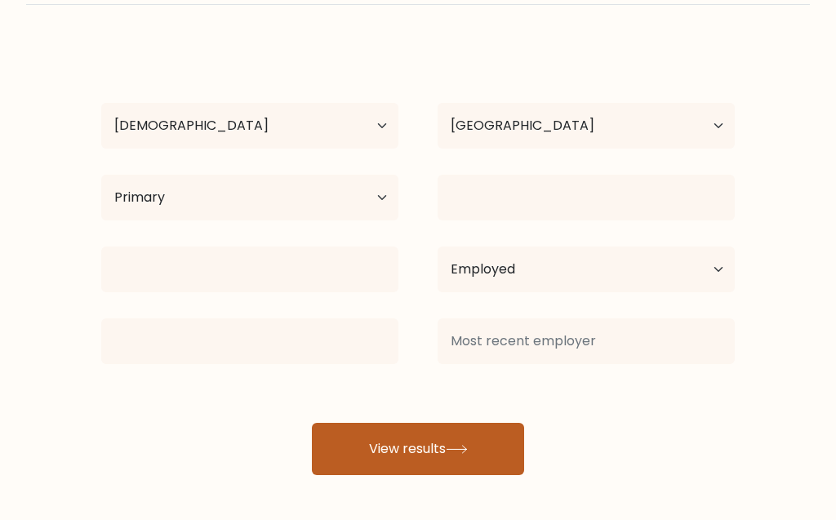
click at [380, 456] on button "View results" at bounding box center [418, 449] width 212 height 52
click at [404, 456] on button "View results" at bounding box center [418, 449] width 212 height 52
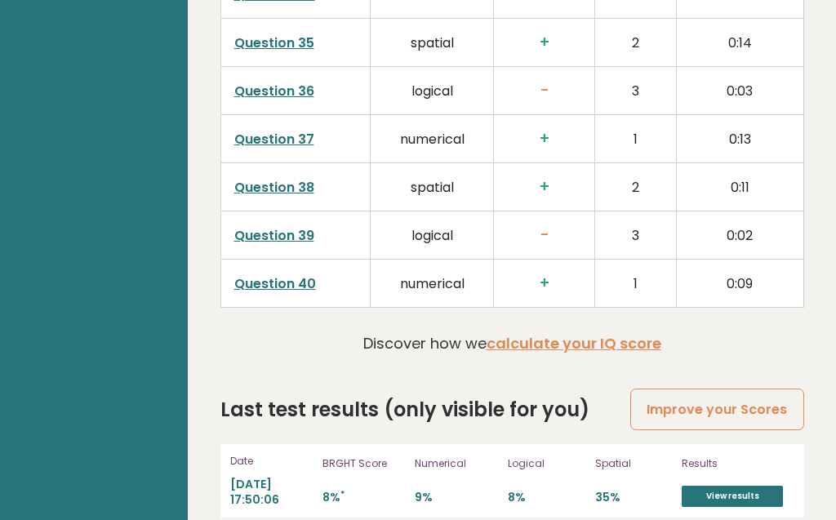
scroll to position [4348, 0]
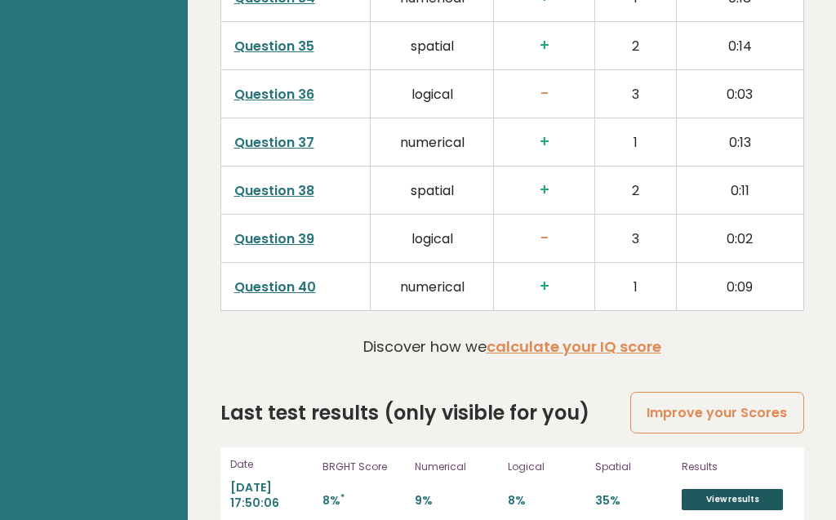
click at [748, 489] on link "View results" at bounding box center [732, 499] width 101 height 21
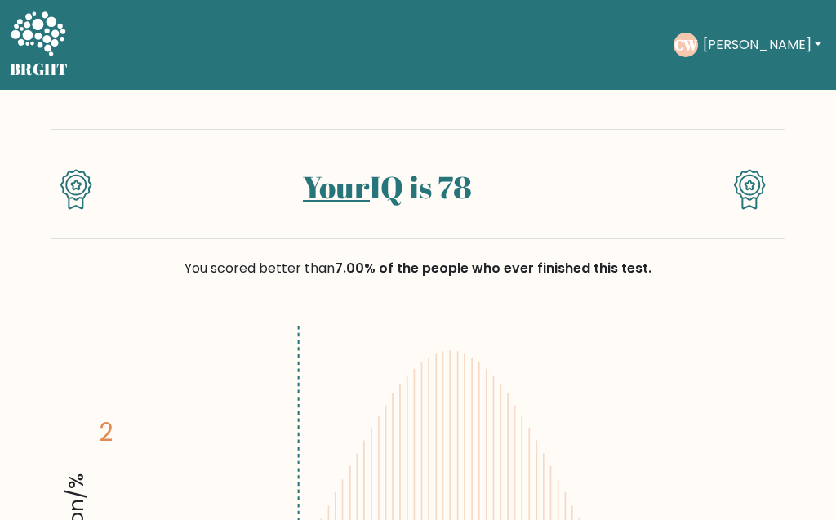
click at [623, 4] on nav "BRGHT BRGHT Take the test CW [PERSON_NAME] Dashboard Profile Settings Logout Da…" at bounding box center [418, 45] width 836 height 90
